Goal: Transaction & Acquisition: Purchase product/service

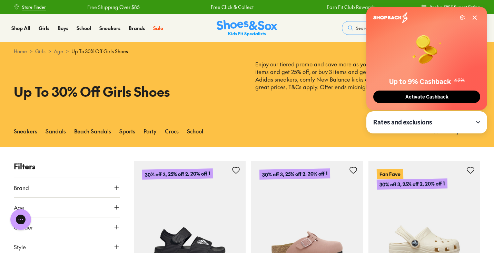
click at [477, 120] on div "Rates and exclusions" at bounding box center [426, 122] width 107 height 8
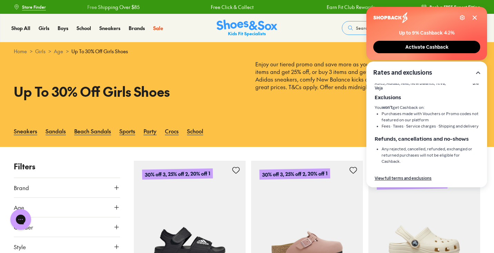
scroll to position [30, 0]
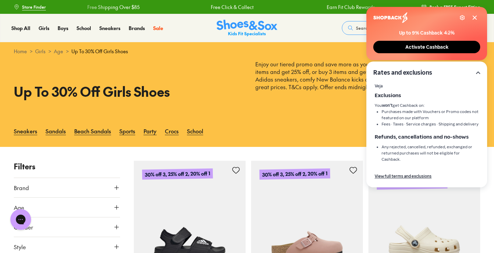
click at [471, 17] on div "Settings" at bounding box center [469, 18] width 18 height 6
click at [475, 17] on icon at bounding box center [474, 17] width 3 height 3
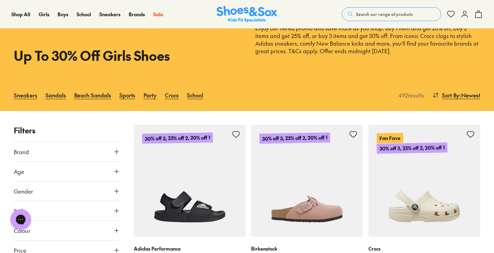
scroll to position [47, 0]
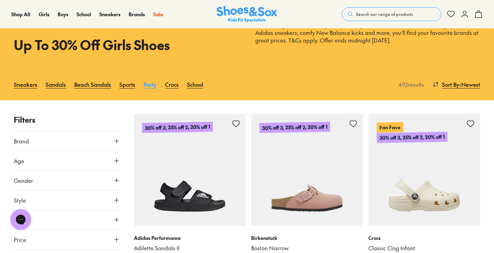
click at [150, 85] on link "Party" at bounding box center [150, 84] width 13 height 15
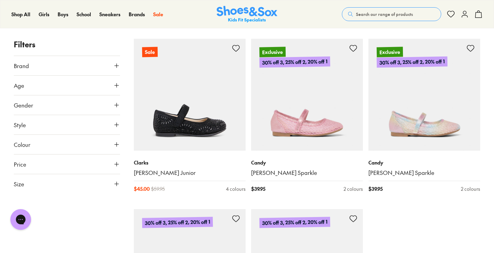
scroll to position [1681, 0]
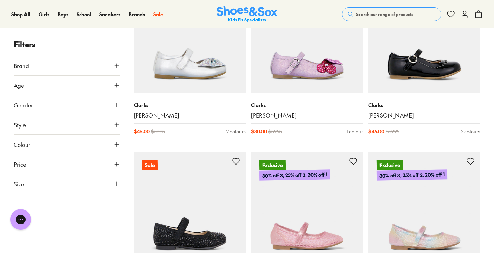
scroll to position [1628, 0]
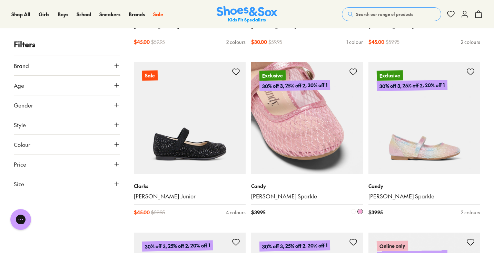
click at [286, 114] on img at bounding box center [307, 118] width 112 height 112
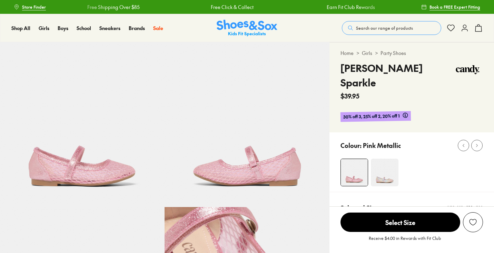
select select "*"
